Goal: Navigation & Orientation: Find specific page/section

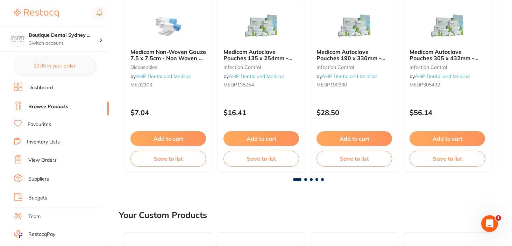
click at [46, 90] on link "Dashboard" at bounding box center [40, 87] width 24 height 7
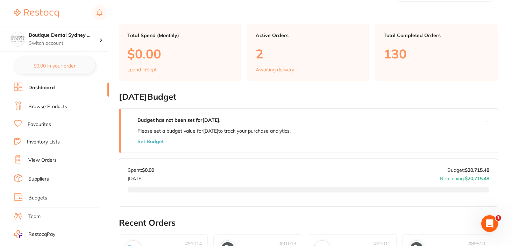
scroll to position [27, 0]
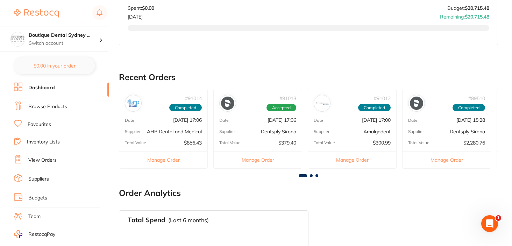
scroll to position [145, 0]
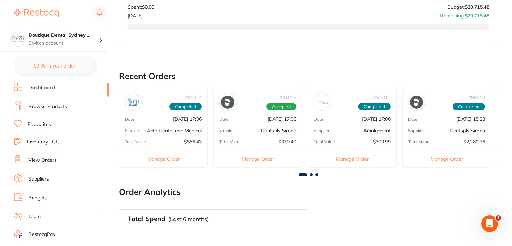
click at [41, 160] on link "View Orders" at bounding box center [42, 160] width 28 height 7
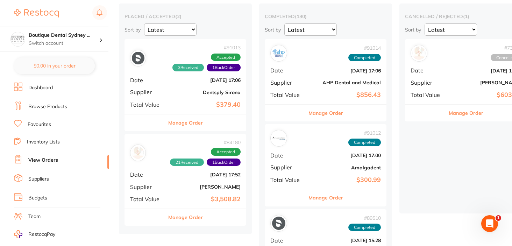
scroll to position [56, 0]
